Goal: Task Accomplishment & Management: Manage account settings

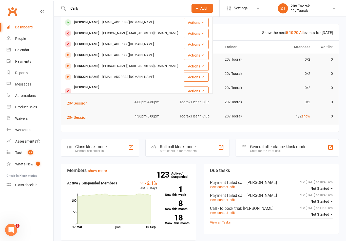
type input "Carly"
click at [77, 23] on div "[PERSON_NAME]" at bounding box center [87, 22] width 28 height 7
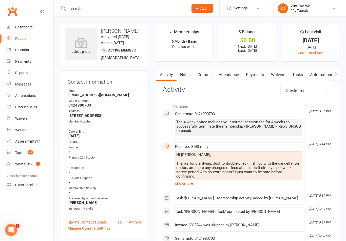
click at [185, 180] on link "show more" at bounding box center [238, 183] width 127 height 7
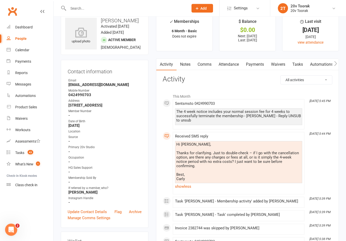
scroll to position [5, 0]
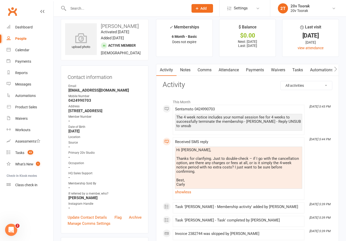
click at [205, 70] on link "Comms" at bounding box center [204, 70] width 21 height 12
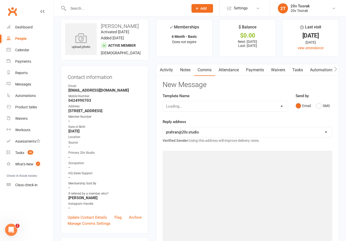
scroll to position [13, 0]
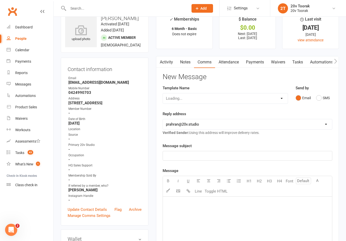
click at [323, 100] on button "SMS" at bounding box center [323, 98] width 14 height 10
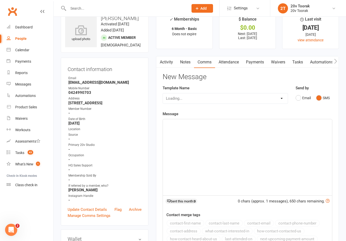
click at [254, 160] on div "﻿" at bounding box center [247, 157] width 169 height 76
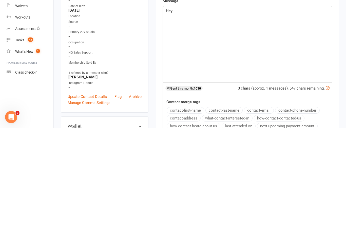
click at [191, 220] on button "contact-first-name" at bounding box center [185, 223] width 37 height 7
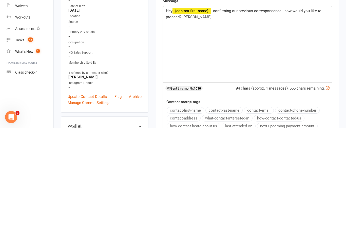
scroll to position [125, 0]
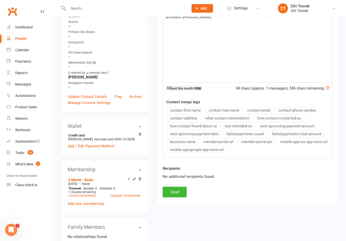
click at [171, 188] on button "Send" at bounding box center [175, 191] width 24 height 11
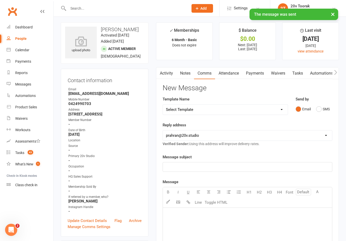
scroll to position [0, 0]
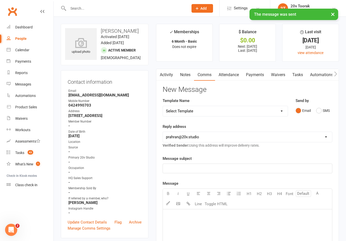
click at [298, 74] on link "Tasks" at bounding box center [298, 75] width 18 height 12
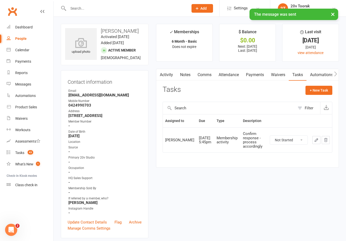
click at [296, 140] on select "Not Started In Progress Waiting Complete" at bounding box center [288, 139] width 37 height 9
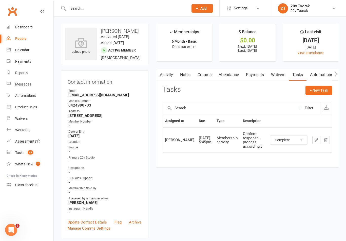
select select "unstarted"
click at [319, 92] on button "+ New Task" at bounding box center [318, 90] width 27 height 9
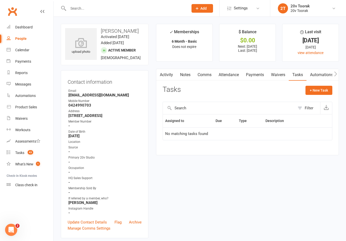
select select "45736"
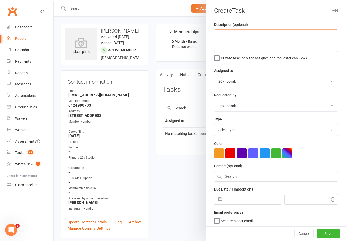
click at [267, 37] on textarea at bounding box center [276, 40] width 124 height 23
type textarea "Check response"
click at [291, 80] on select "[PERSON_NAME] 20v Toorak [PERSON_NAME] [PERSON_NAME]" at bounding box center [275, 81] width 123 height 11
select select "46005"
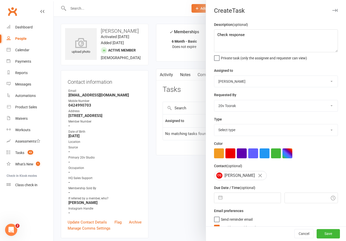
click at [261, 131] on select "Select type Call Call - to book trial Confirm session attendance Confirm trial …" at bounding box center [275, 129] width 123 height 11
click at [240, 130] on select "Select type Call Call - to book trial Confirm session attendance Confirm trial …" at bounding box center [275, 129] width 123 height 11
select select "23277"
click at [223, 200] on button "button" at bounding box center [220, 197] width 9 height 10
select select "7"
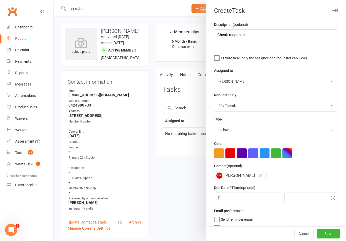
select select "2025"
select select "8"
select select "2025"
select select "9"
select select "2025"
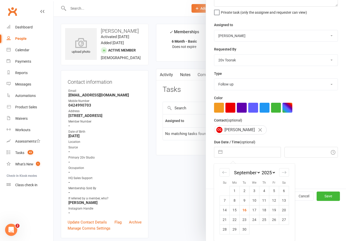
click at [247, 212] on td "16" at bounding box center [245, 210] width 10 height 10
type input "[DATE]"
type input "2:45pm"
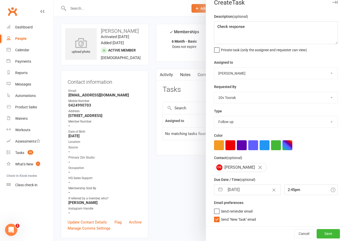
click at [247, 221] on span "Send "New Task" email" at bounding box center [238, 218] width 35 height 6
click at [247, 215] on input "Send "New Task" email" at bounding box center [235, 215] width 42 height 0
checkbox input "false"
click at [291, 192] on input "2:45pm" at bounding box center [311, 189] width 54 height 11
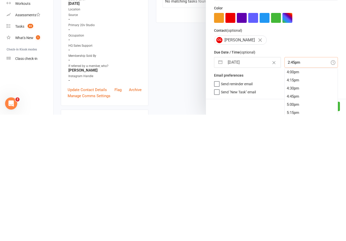
scroll to position [536, 0]
click at [297, 201] on div "4:45pm" at bounding box center [311, 205] width 53 height 8
type input "4:45pm"
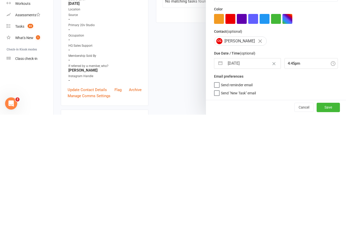
click at [334, 229] on button "Save" at bounding box center [328, 233] width 23 height 9
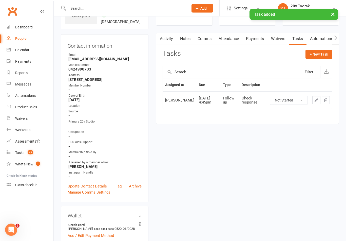
scroll to position [0, 0]
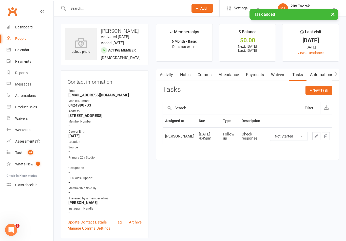
click at [16, 86] on div "Messages" at bounding box center [23, 84] width 16 height 4
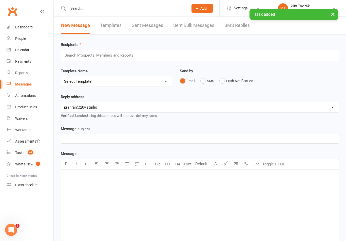
click at [235, 25] on link "SMS Replies" at bounding box center [236, 25] width 25 height 17
